Goal: Download file/media

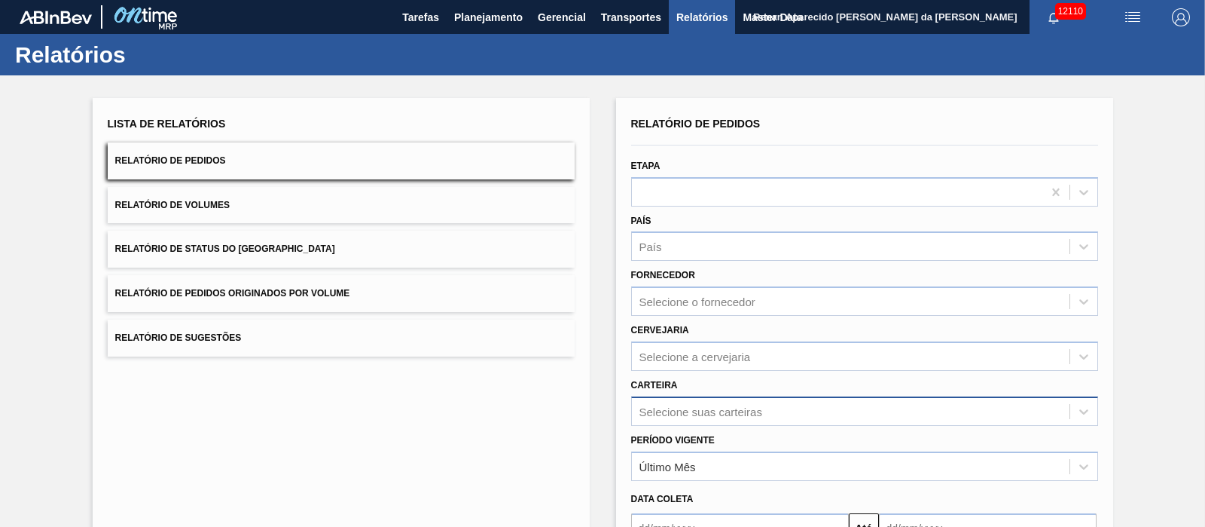
click at [682, 407] on div "Selecione suas carteiras" at bounding box center [864, 410] width 467 height 29
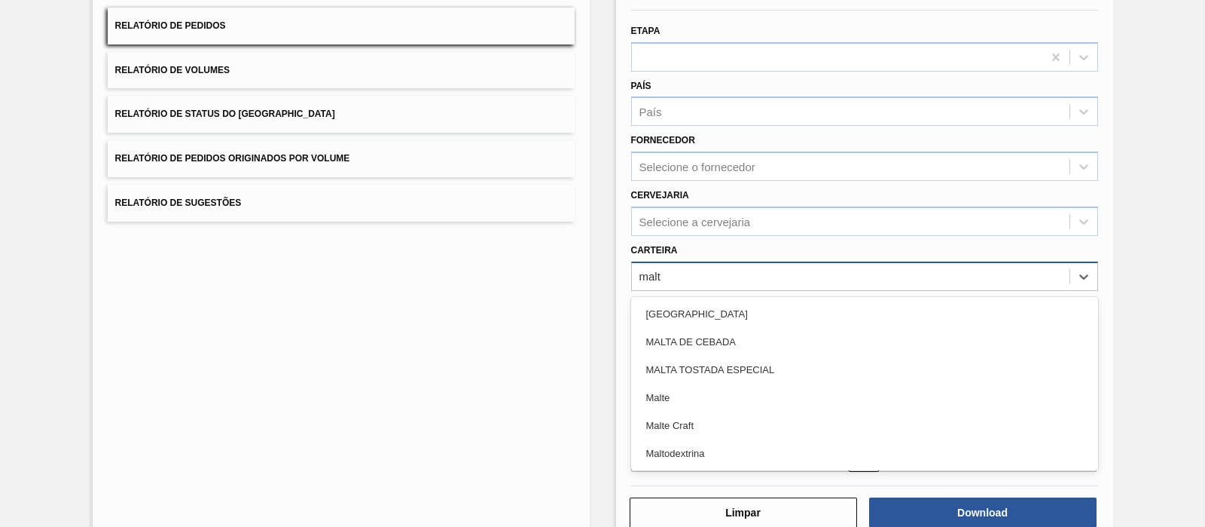
type input "malte"
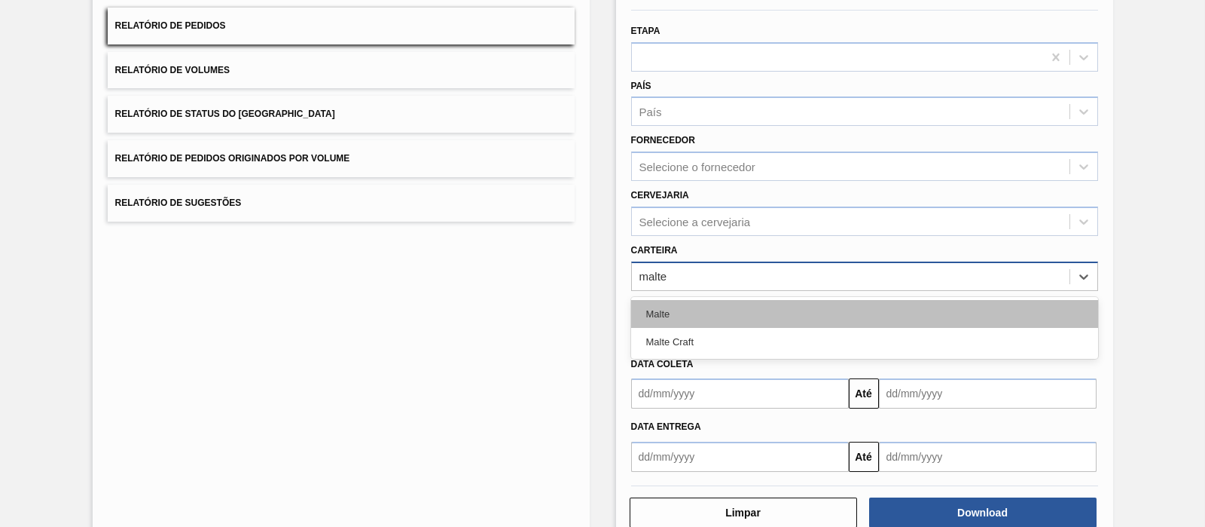
click at [664, 316] on div "Malte" at bounding box center [864, 314] width 467 height 28
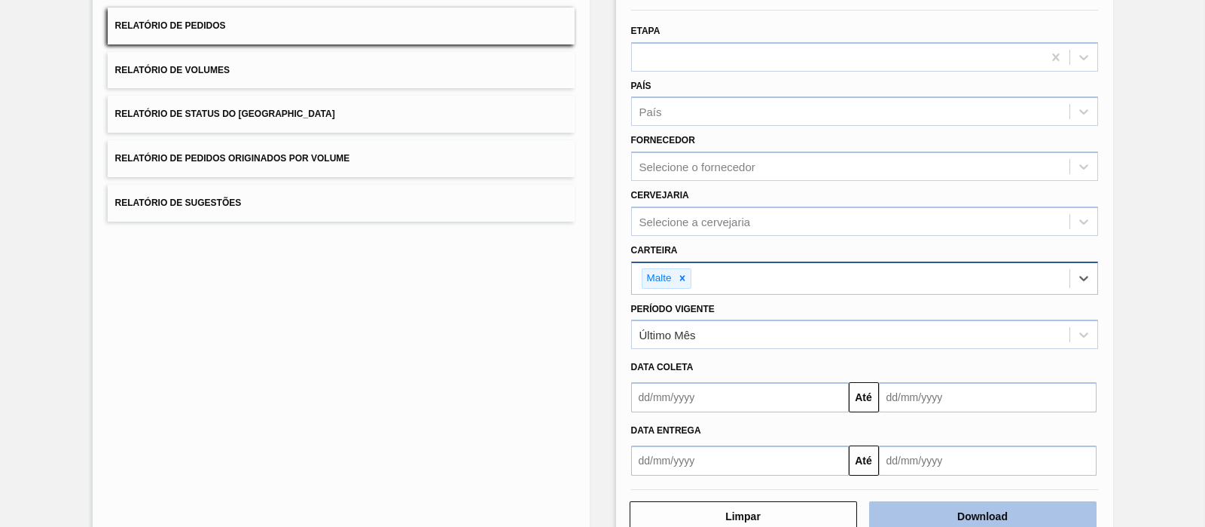
click at [973, 515] on button "Download" at bounding box center [982, 516] width 227 height 30
